Goal: Find specific page/section: Find specific page/section

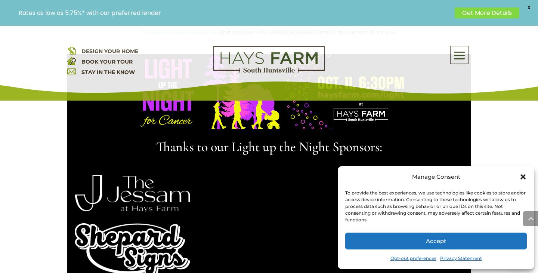
scroll to position [643, 0]
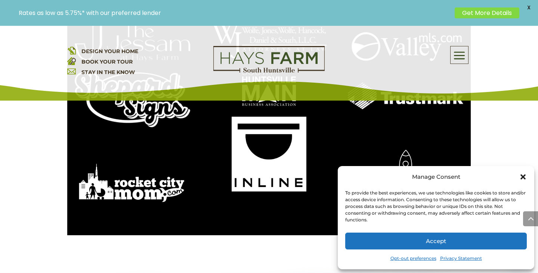
click at [453, 55] on span at bounding box center [460, 55] width 18 height 17
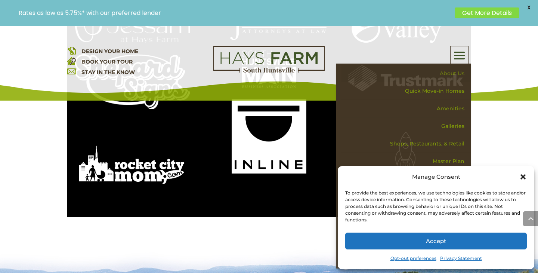
scroll to position [665, 0]
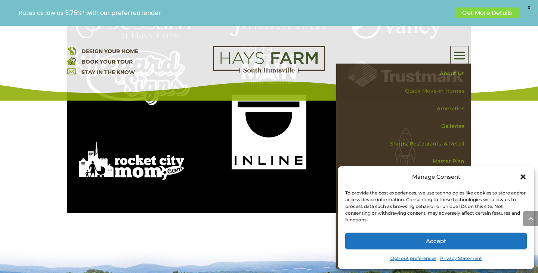
click at [448, 93] on link "Quick Move-in Homes" at bounding box center [405, 91] width 129 height 18
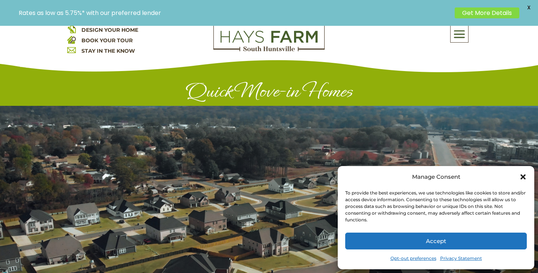
click at [522, 175] on icon "Close dialog" at bounding box center [522, 176] width 5 height 5
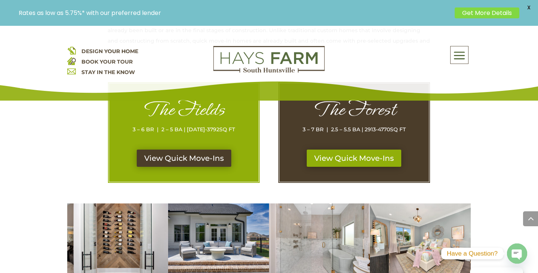
scroll to position [384, 0]
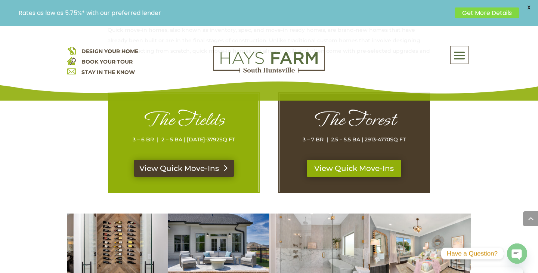
click at [208, 164] on link "View Quick Move-Ins" at bounding box center [184, 168] width 100 height 17
